Goal: Task Accomplishment & Management: Manage account settings

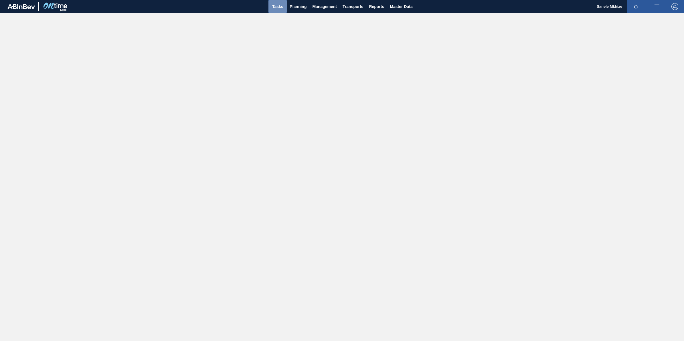
click at [275, 9] on span "Tasks" at bounding box center [277, 6] width 13 height 7
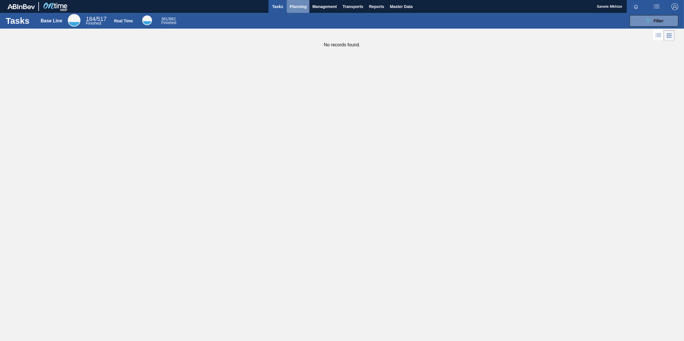
click at [292, 4] on span "Planning" at bounding box center [298, 6] width 17 height 7
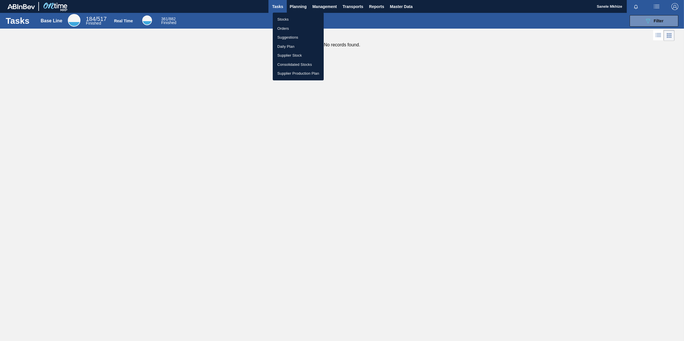
click at [285, 26] on li "Orders" at bounding box center [298, 28] width 51 height 9
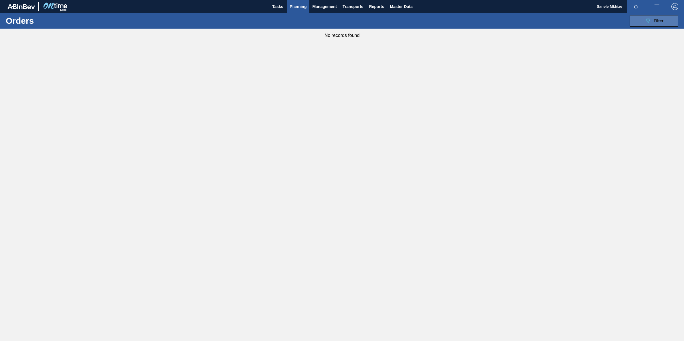
click at [668, 17] on button "089F7B8B-B2A5-4AFE-B5C0-19BA573D28AC Filter" at bounding box center [654, 20] width 49 height 11
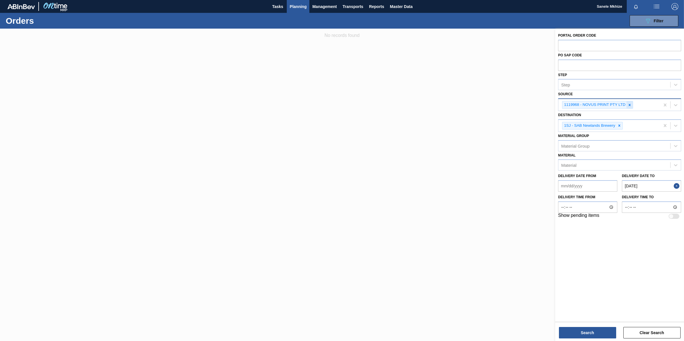
click at [630, 104] on icon at bounding box center [629, 105] width 2 height 2
type input "tropic"
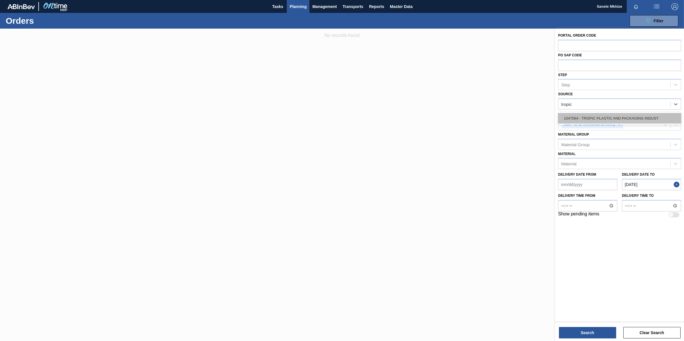
click at [618, 118] on div "1047564 - TROPIC PLASTIC AND PACKAGING INDUST" at bounding box center [619, 118] width 123 height 11
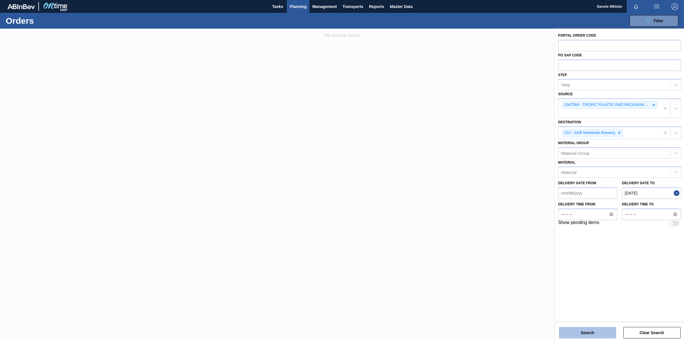
click at [596, 334] on button "Search" at bounding box center [587, 332] width 57 height 11
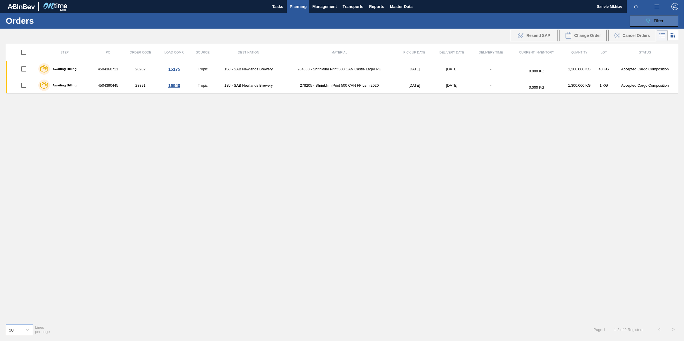
click at [653, 22] on div "089F7B8B-B2A5-4AFE-B5C0-19BA573D28AC Filter" at bounding box center [654, 20] width 19 height 7
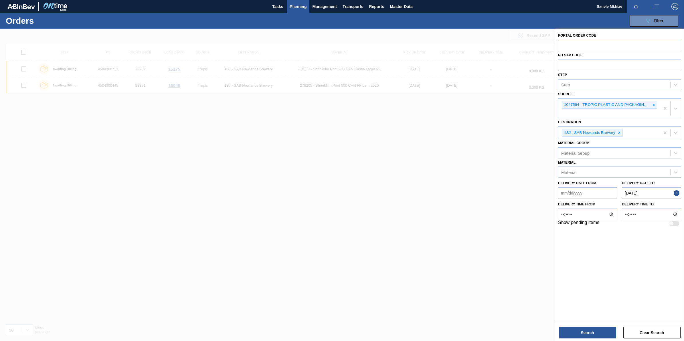
click at [422, 234] on div at bounding box center [342, 199] width 684 height 341
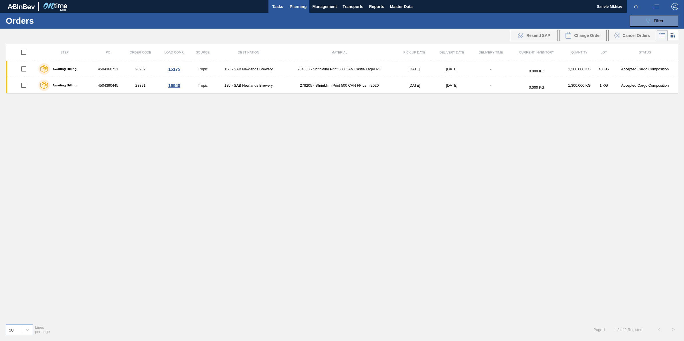
click at [281, 5] on span "Tasks" at bounding box center [277, 6] width 13 height 7
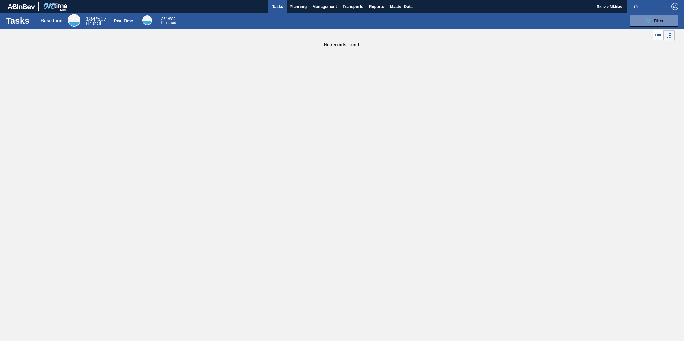
click at [279, 4] on span "Tasks" at bounding box center [277, 6] width 13 height 7
click at [303, 3] on span "Planning" at bounding box center [298, 6] width 17 height 7
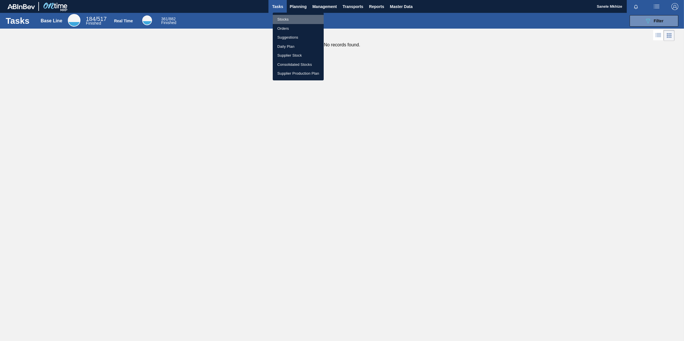
click at [281, 17] on li "Stocks" at bounding box center [298, 19] width 51 height 9
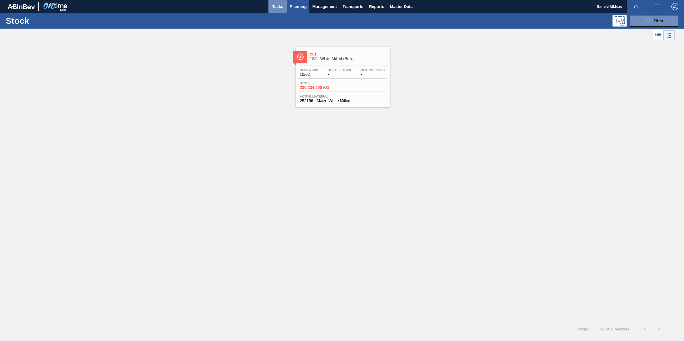
click at [274, 5] on span "Tasks" at bounding box center [277, 6] width 13 height 7
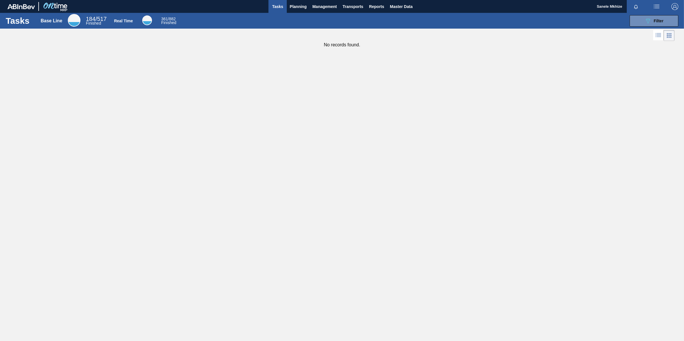
click at [280, 6] on span "Tasks" at bounding box center [277, 6] width 13 height 7
click at [277, 7] on span "Tasks" at bounding box center [277, 6] width 13 height 7
click at [297, 7] on span "Planning" at bounding box center [298, 6] width 17 height 7
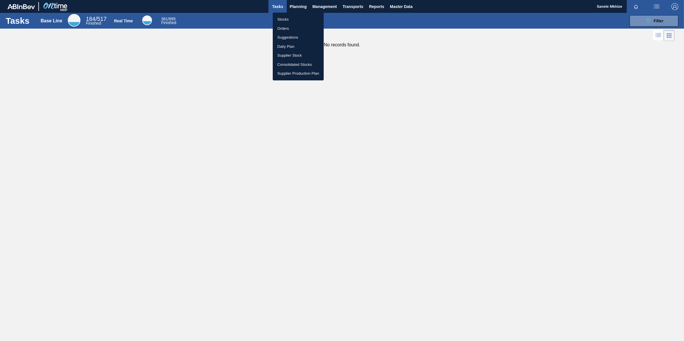
click at [284, 19] on li "Stocks" at bounding box center [298, 19] width 51 height 9
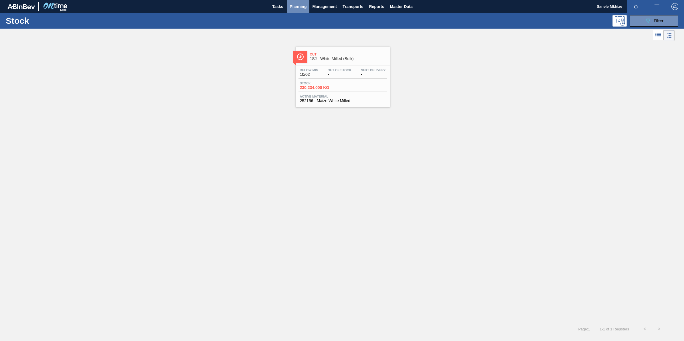
click at [298, 9] on span "Planning" at bounding box center [298, 6] width 17 height 7
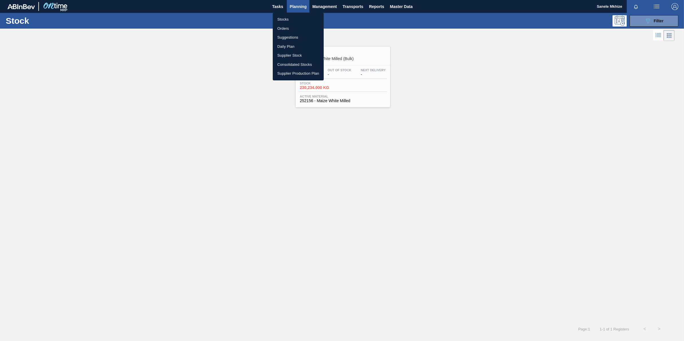
click at [650, 18] on div at bounding box center [342, 170] width 684 height 341
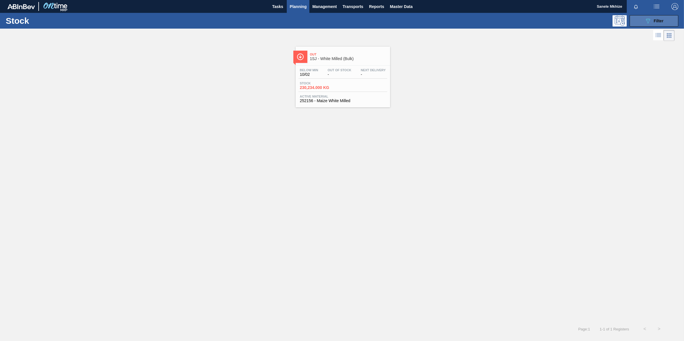
click at [653, 21] on div "089F7B8B-B2A5-4AFE-B5C0-19BA573D28AC Filter" at bounding box center [654, 20] width 19 height 7
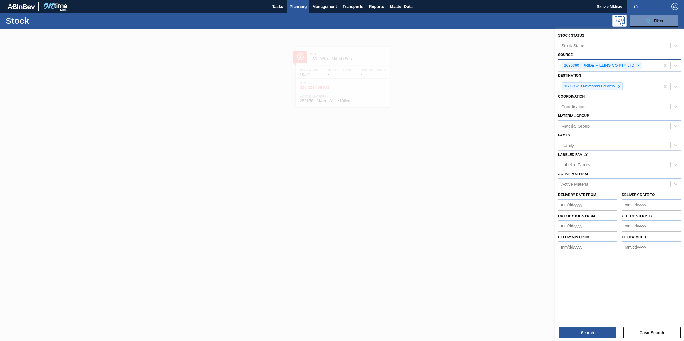
drag, startPoint x: 640, startPoint y: 66, endPoint x: 635, endPoint y: 68, distance: 5.4
click at [639, 66] on icon at bounding box center [639, 66] width 4 height 4
click at [602, 333] on button "Search" at bounding box center [587, 332] width 57 height 11
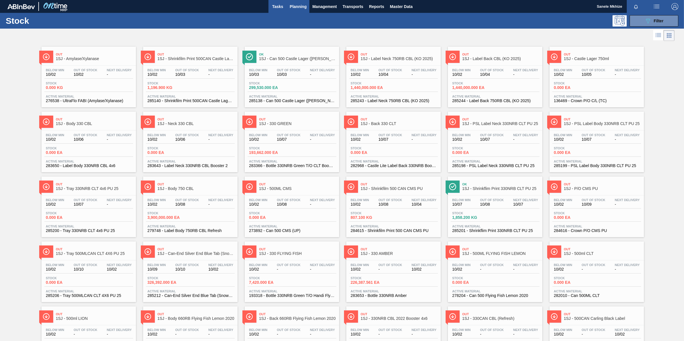
click at [280, 6] on span "Tasks" at bounding box center [277, 6] width 13 height 7
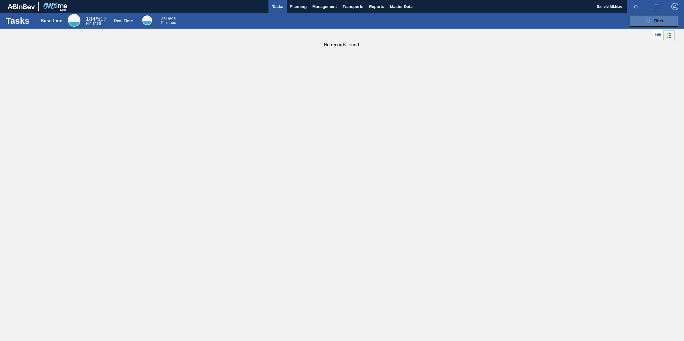
click at [661, 18] on div "089F7B8B-B2A5-4AFE-B5C0-19BA573D28AC Filter" at bounding box center [654, 20] width 19 height 7
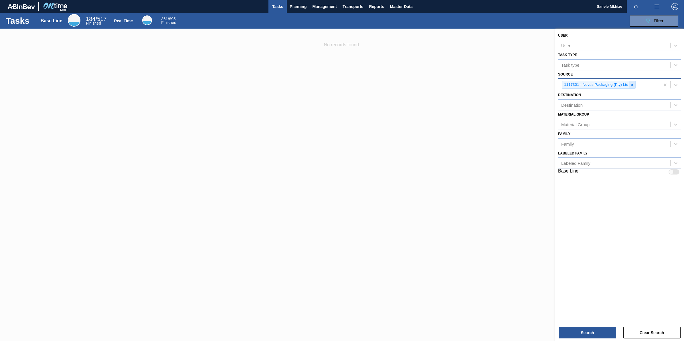
click at [632, 86] on icon at bounding box center [632, 85] width 4 height 4
click at [595, 336] on button "Search" at bounding box center [587, 332] width 57 height 11
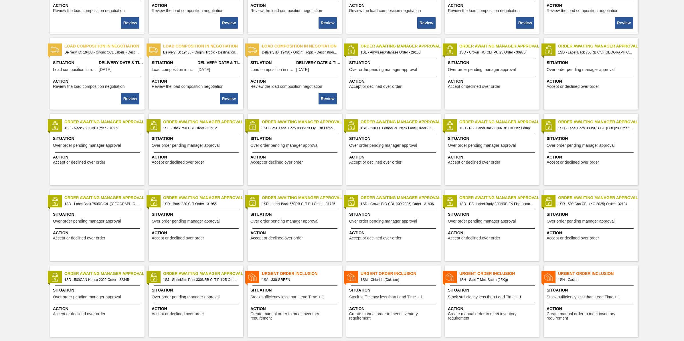
scroll to position [358, 0]
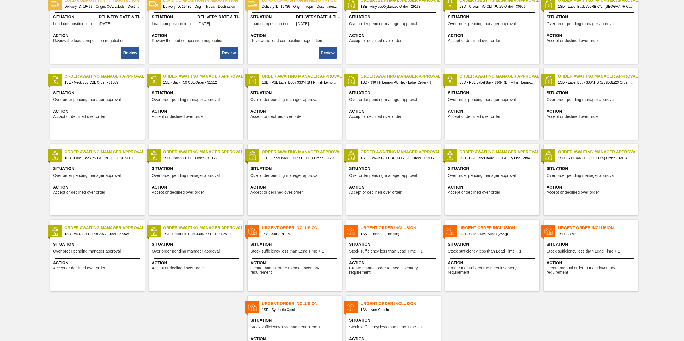
click at [202, 229] on span "Order Awaiting Manager Approval" at bounding box center [203, 228] width 80 height 6
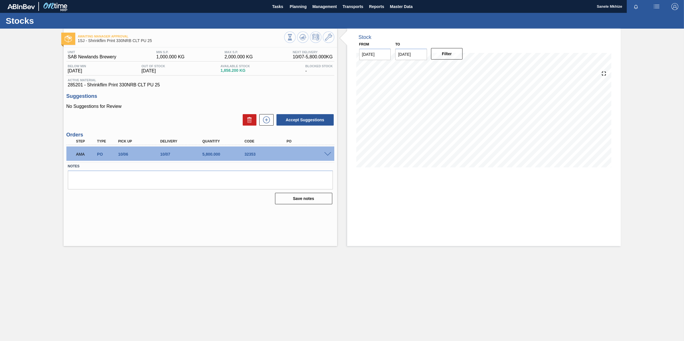
click at [328, 155] on span at bounding box center [327, 154] width 7 height 4
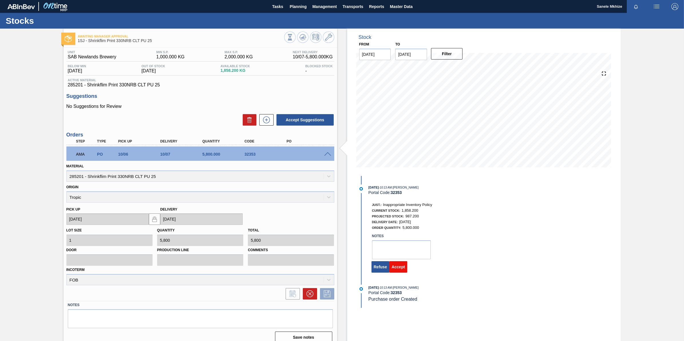
click at [395, 268] on button "Accept" at bounding box center [398, 266] width 18 height 11
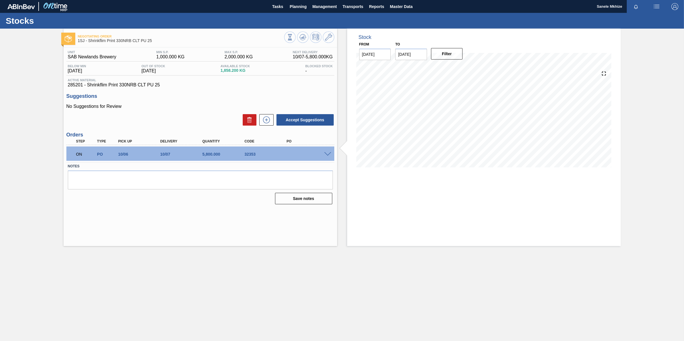
click at [434, 292] on main "Tasks Planning Management Transports Reports Master Data Sanele Mkhize Mark all…" at bounding box center [342, 170] width 684 height 341
